Goal: Obtain resource: Download file/media

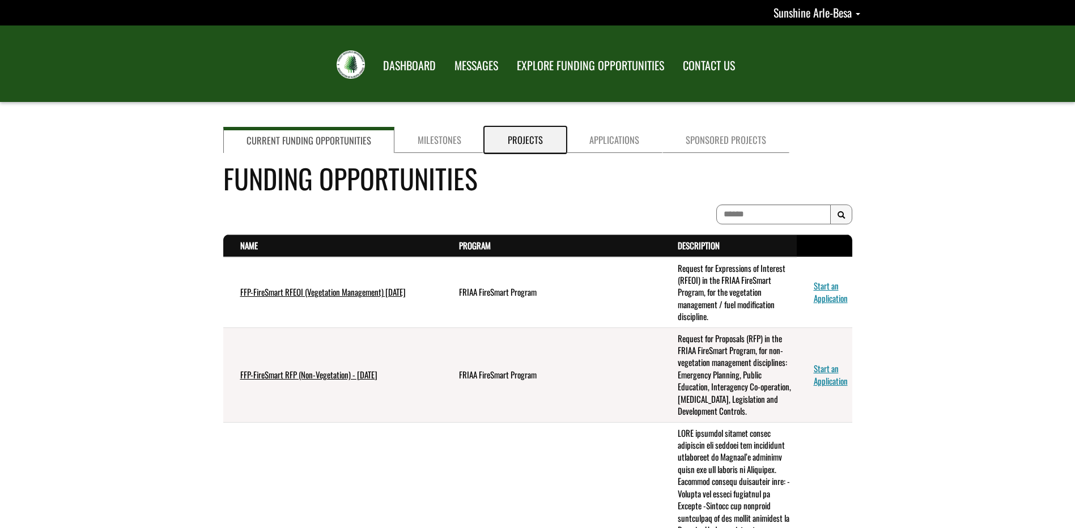
click at [510, 143] on link "Projects" at bounding box center [525, 140] width 82 height 26
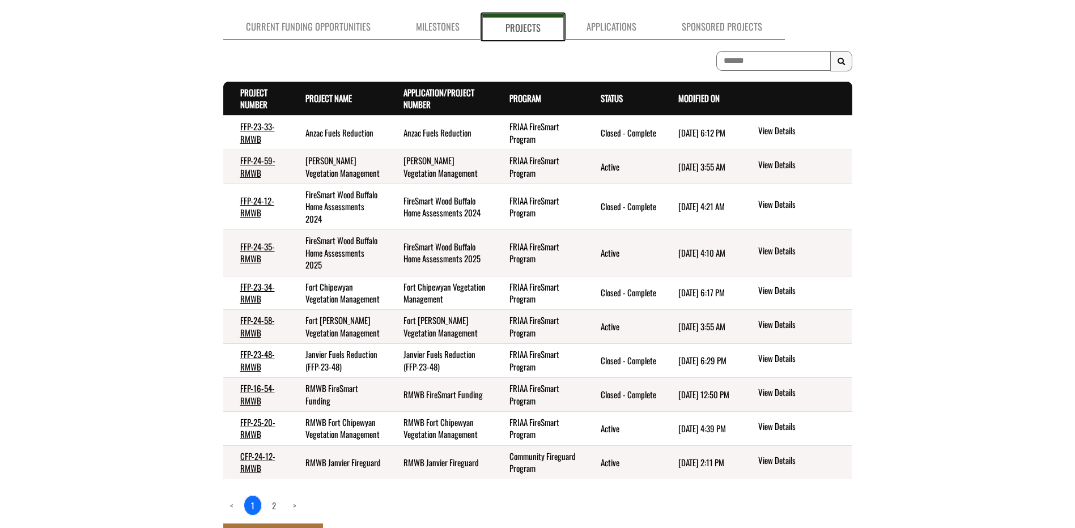
scroll to position [113, 0]
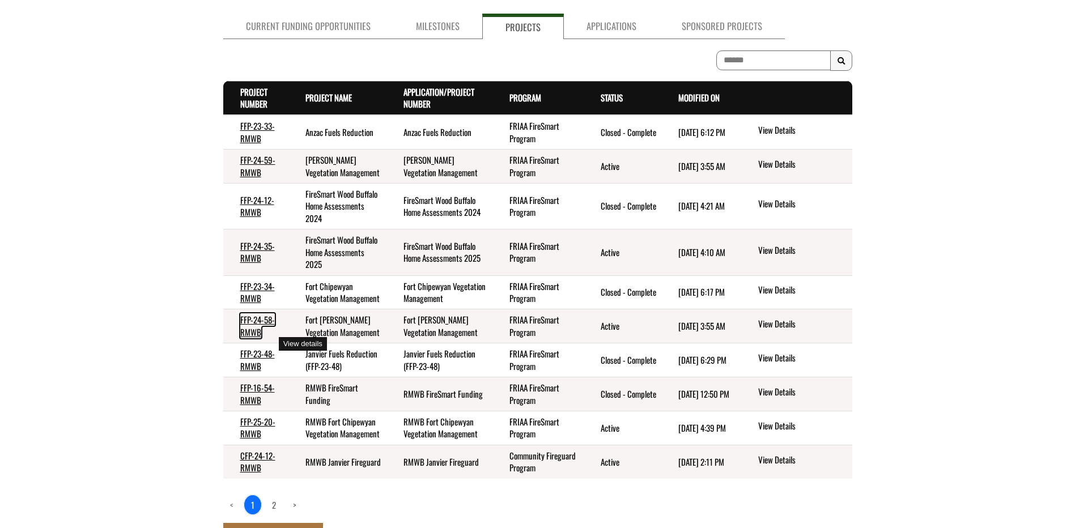
click at [248, 338] on link "FFP-24-58-RMWB" at bounding box center [257, 325] width 35 height 24
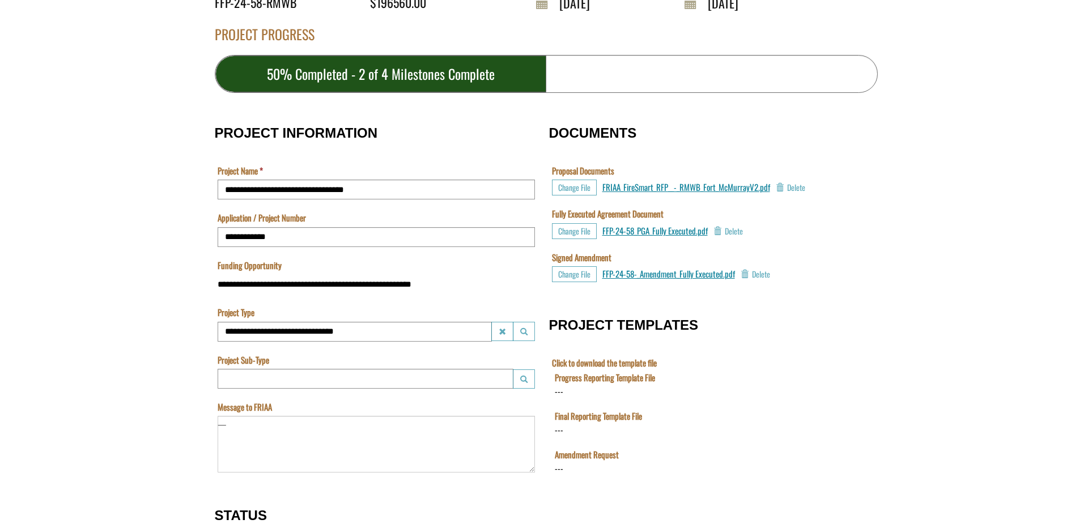
scroll to position [283, 0]
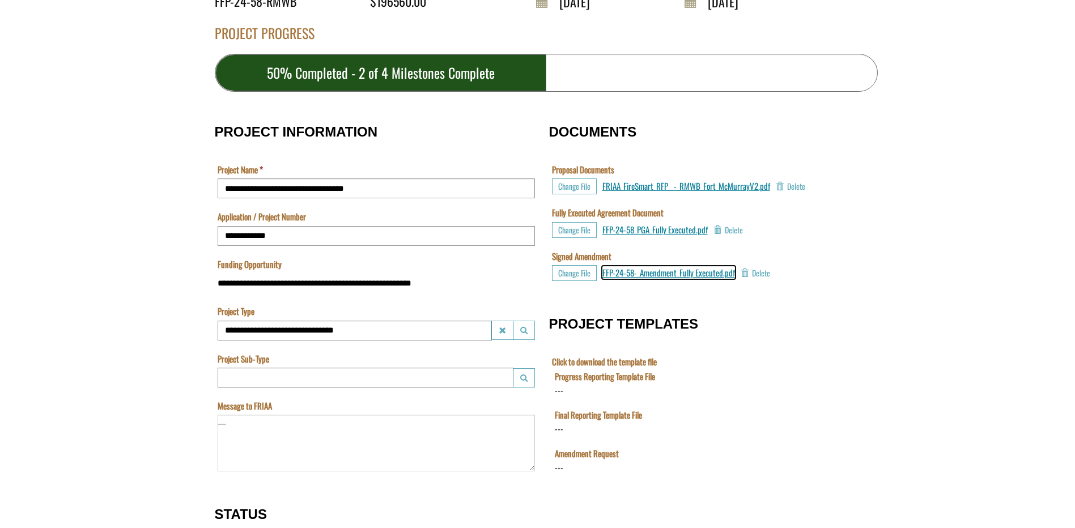
click at [667, 272] on span "FFP-24-58-_Amendment_Fully Executed.pdf" at bounding box center [668, 272] width 133 height 12
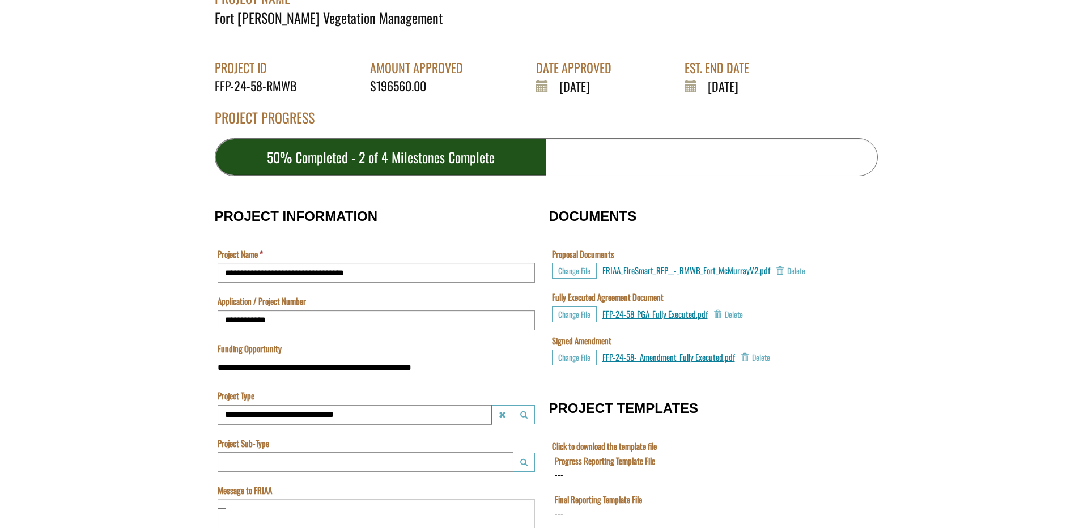
scroll to position [113, 0]
